Goal: Information Seeking & Learning: Find specific fact

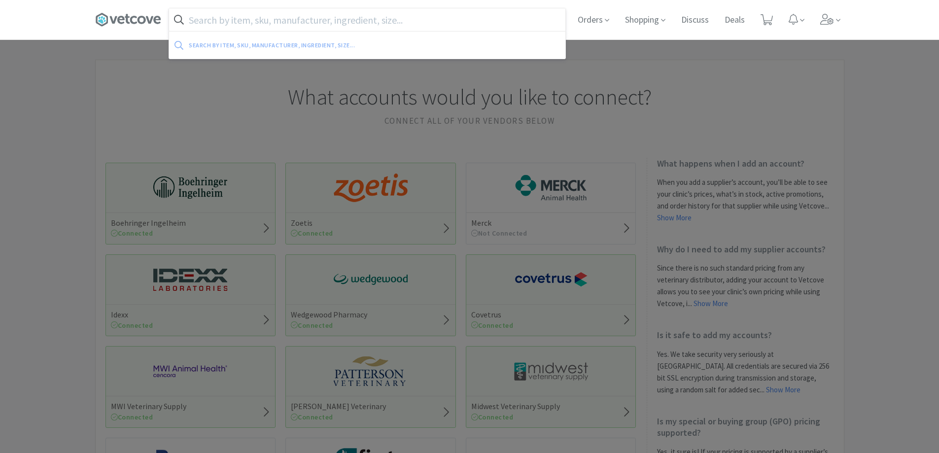
click at [343, 22] on input "text" at bounding box center [367, 19] width 396 height 23
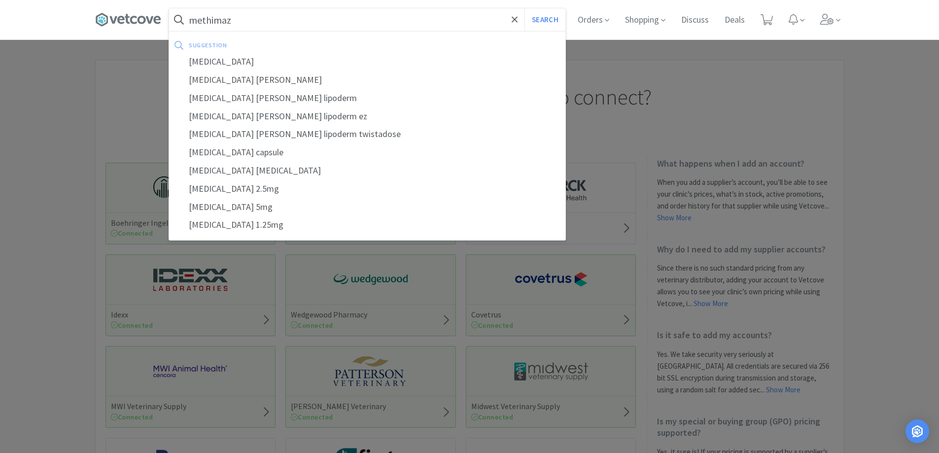
click at [524, 8] on button "Search" at bounding box center [544, 19] width 41 height 23
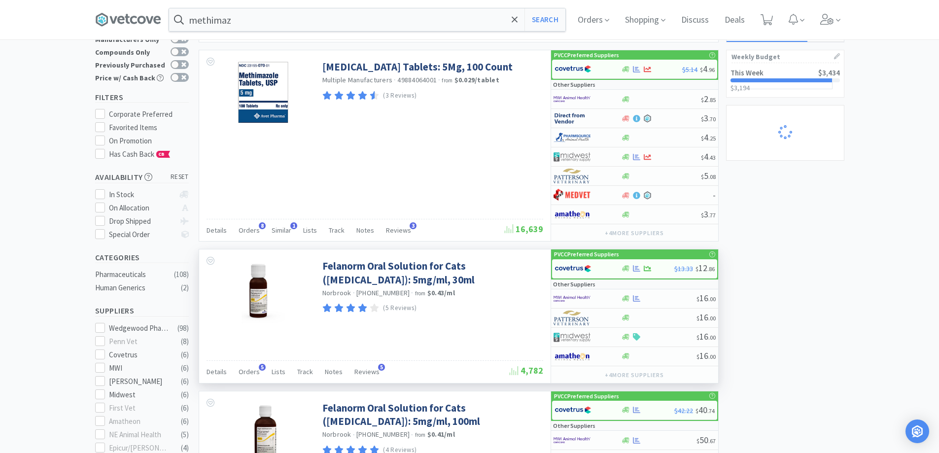
scroll to position [99, 0]
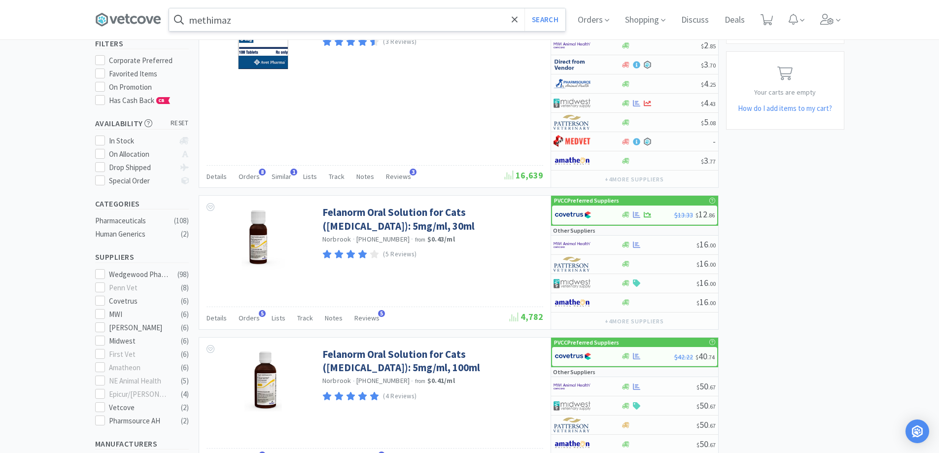
click at [315, 18] on input "methimaz" at bounding box center [367, 19] width 396 height 23
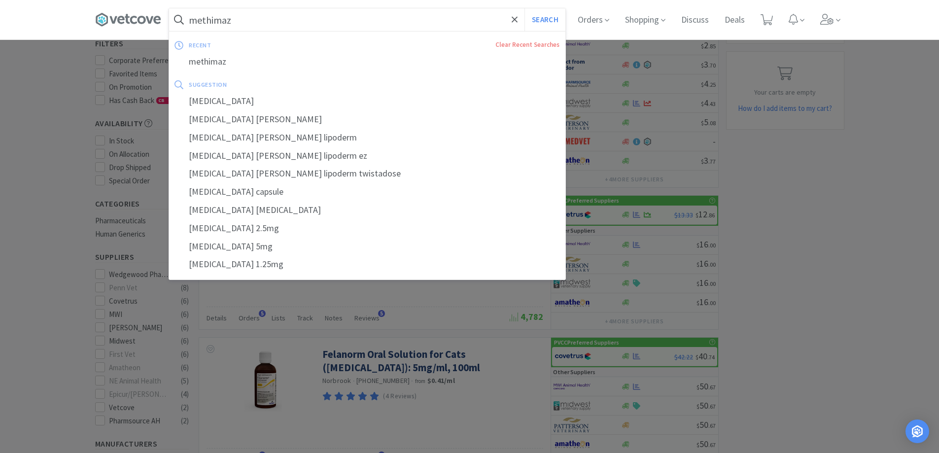
paste input "[URL][DOMAIN_NAME][PERSON_NAME][PERSON_NAME]"
type input "[URL][DOMAIN_NAME][PERSON_NAME][PERSON_NAME]"
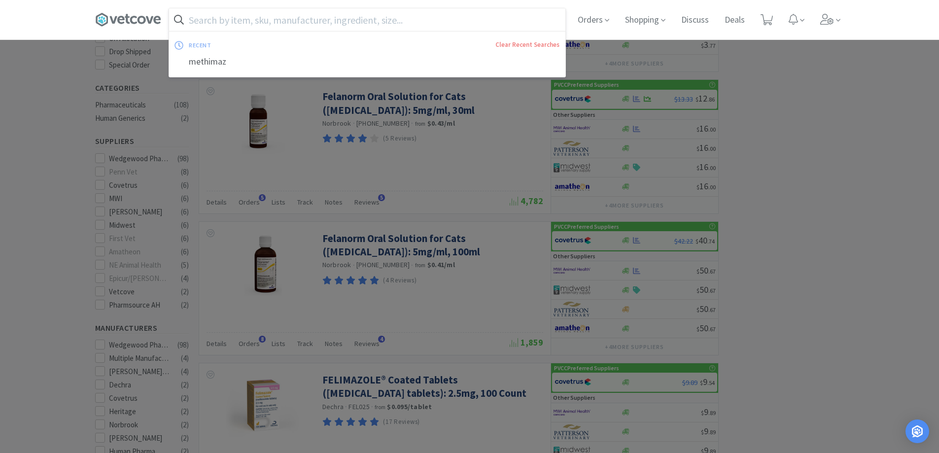
scroll to position [345, 0]
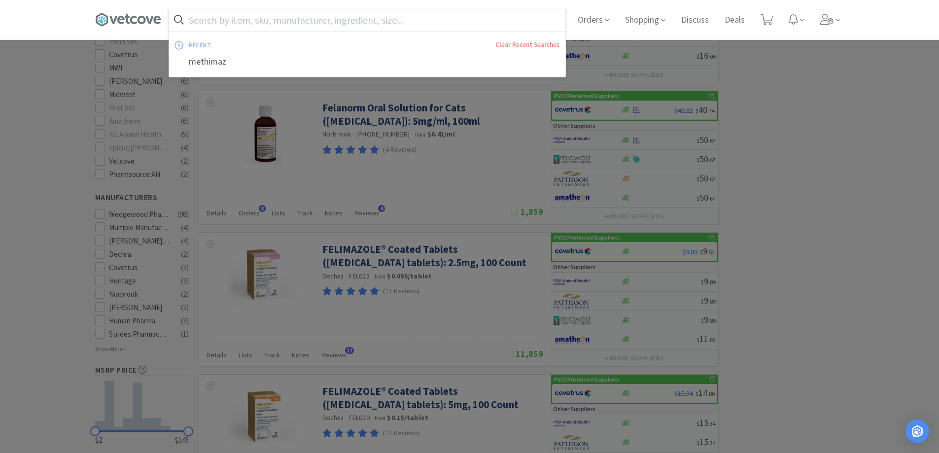
drag, startPoint x: 245, startPoint y: 18, endPoint x: 251, endPoint y: 11, distance: 9.1
click at [249, 16] on input "text" at bounding box center [367, 19] width 396 height 23
paste input "diamond [PERSON_NAME] keratotomy with a [PERSON_NAME]"
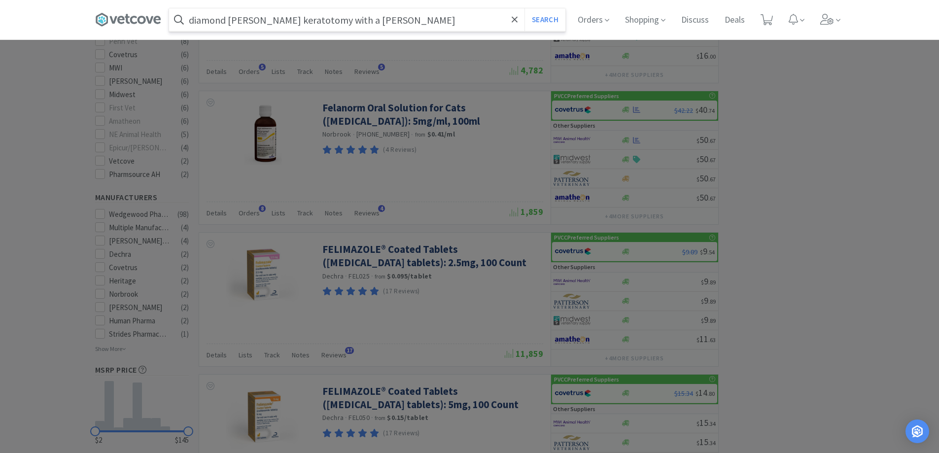
click at [524, 8] on button "Search" at bounding box center [544, 19] width 41 height 23
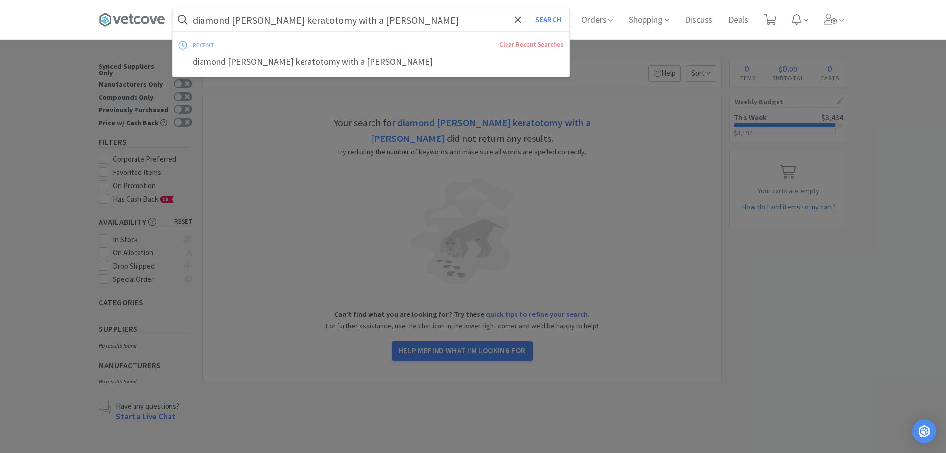
click at [450, 28] on input "diamond [PERSON_NAME] keratotomy with a [PERSON_NAME]" at bounding box center [371, 19] width 396 height 23
drag, startPoint x: 444, startPoint y: 28, endPoint x: 299, endPoint y: 23, distance: 144.5
click at [299, 23] on input "diamond [PERSON_NAME] keratotomy with a [PERSON_NAME]" at bounding box center [371, 19] width 396 height 23
click at [528, 8] on button "Search" at bounding box center [548, 19] width 41 height 23
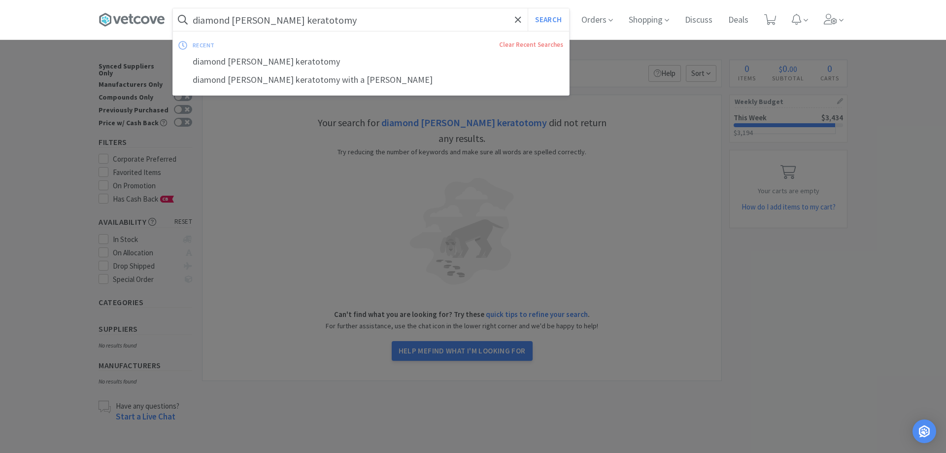
click at [364, 24] on input "diamond [PERSON_NAME] keratotomy" at bounding box center [371, 19] width 396 height 23
drag, startPoint x: 344, startPoint y: 24, endPoint x: 233, endPoint y: 41, distance: 112.1
click at [243, 29] on input "diamond [PERSON_NAME] keratotomy" at bounding box center [371, 19] width 396 height 23
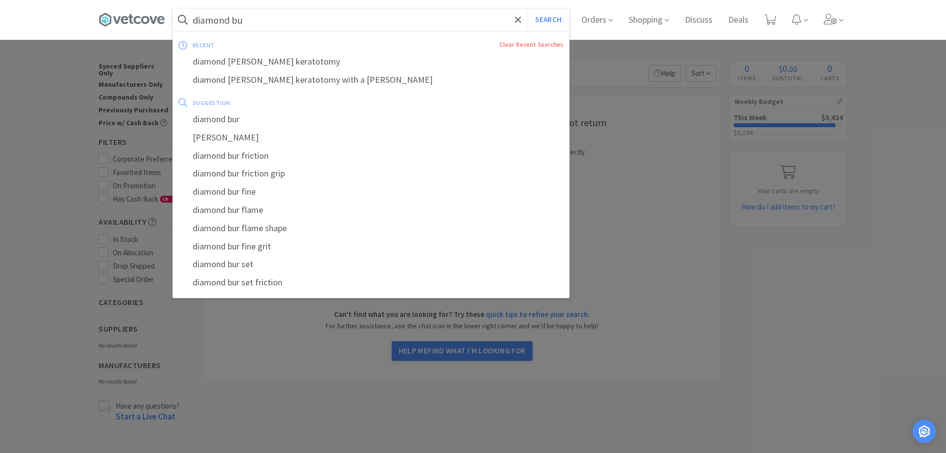
click at [528, 8] on button "Search" at bounding box center [548, 19] width 41 height 23
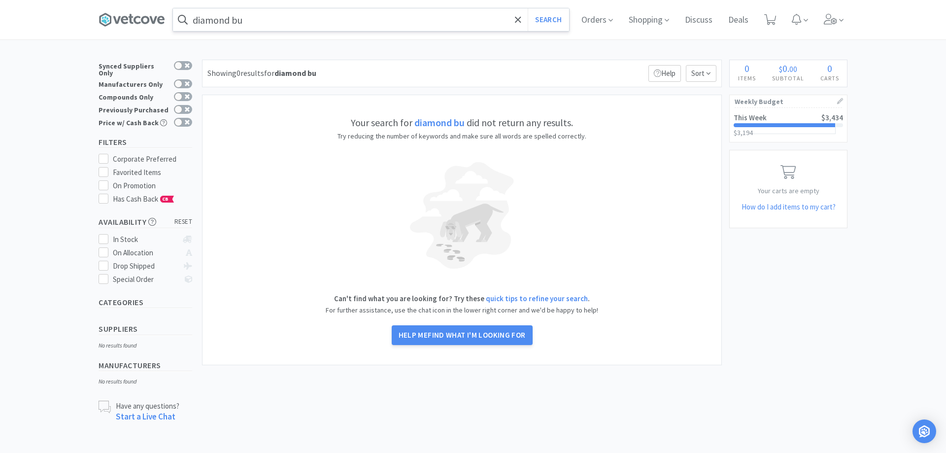
click at [292, 19] on input "diamond bu" at bounding box center [371, 19] width 396 height 23
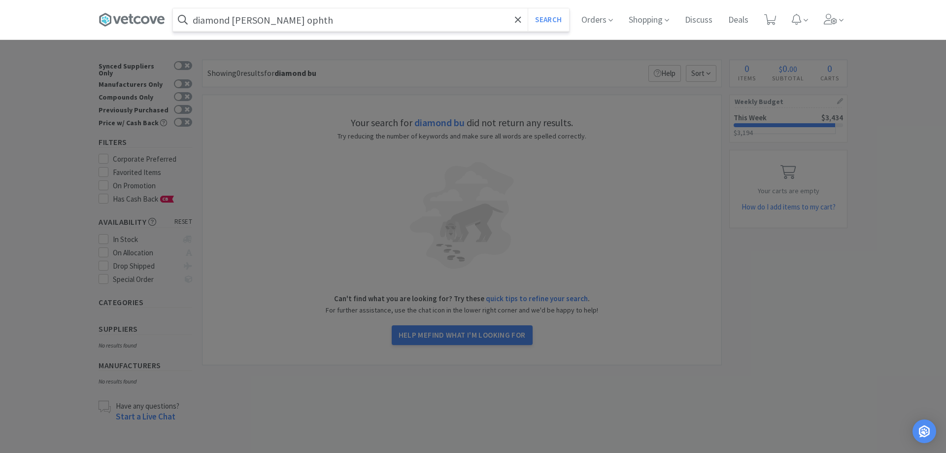
type input "diamond [PERSON_NAME] ophth"
click at [528, 8] on button "Search" at bounding box center [548, 19] width 41 height 23
